Goal: Register for event/course

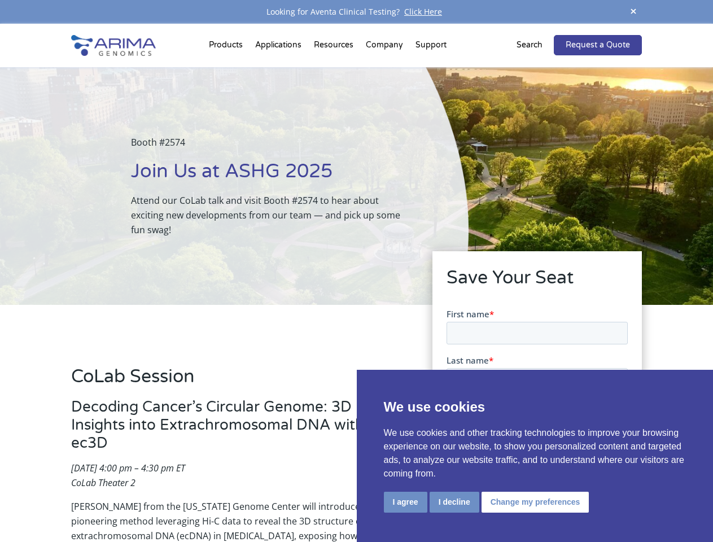
click at [356, 271] on div "Booth #2574 Join Us at ASHG 2025 Attend our CoLab talk and visit Booth #2574 to…" at bounding box center [234, 186] width 469 height 238
click at [405, 502] on button "I agree" at bounding box center [405, 502] width 43 height 21
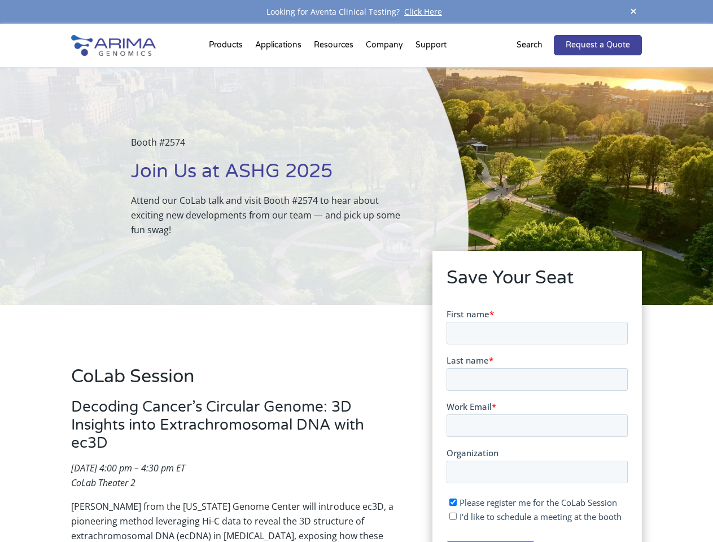
click at [453, 516] on input "I'd like to schedule a meeting at the booth" at bounding box center [452, 515] width 7 height 7
click at [533, 516] on span "I'd like to schedule a meeting at the booth" at bounding box center [540, 515] width 162 height 11
click at [456, 516] on input "I'd like to schedule a meeting at the booth" at bounding box center [452, 515] width 7 height 7
checkbox input "false"
click at [633, 12] on span at bounding box center [633, 12] width 17 height 15
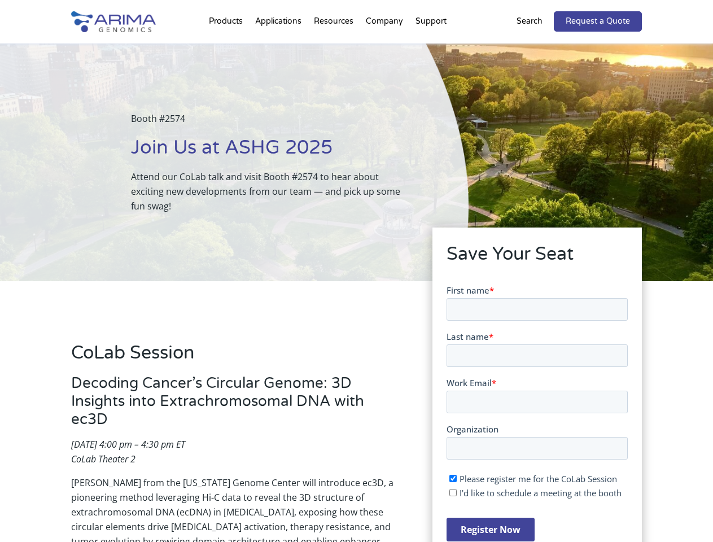
click at [227, 47] on div "Booth #2574 Join Us at ASHG 2025 Attend our CoLab talk and visit Booth #2574 to…" at bounding box center [234, 162] width 469 height 238
click at [335, 47] on div "Booth #2574 Join Us at ASHG 2025 Attend our CoLab talk and visit Booth #2574 to…" at bounding box center [234, 162] width 469 height 238
click at [385, 47] on div "Booth #2574 Join Us at ASHG 2025 Attend our CoLab talk and visit Booth #2574 to…" at bounding box center [234, 162] width 469 height 238
click at [431, 47] on div "Booth #2574 Join Us at ASHG 2025 Attend our CoLab talk and visit Booth #2574 to…" at bounding box center [234, 162] width 469 height 238
